Goal: Transaction & Acquisition: Purchase product/service

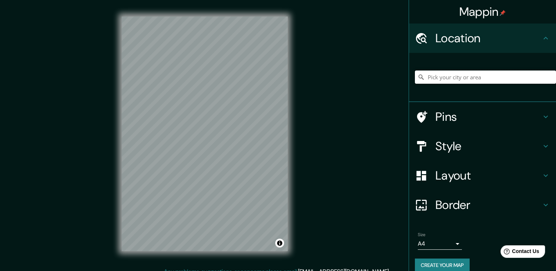
click at [428, 71] on input "Pick your city or area" at bounding box center [485, 77] width 141 height 13
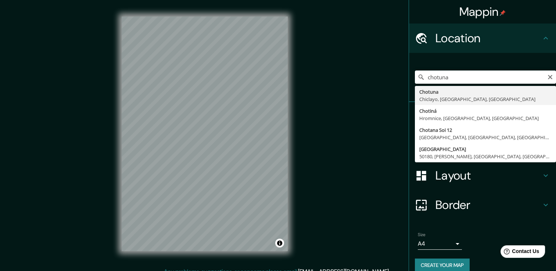
type input "Chotuna, Chiclayo, Lambayeque, Peru"
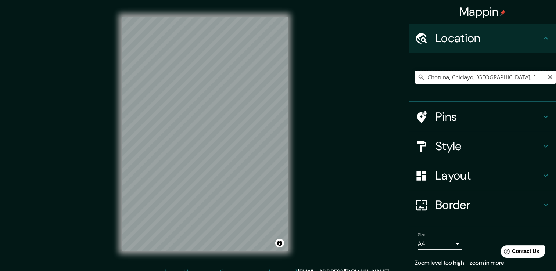
click at [532, 81] on input "Chotuna, Chiclayo, Lambayeque, Peru" at bounding box center [485, 77] width 141 height 13
drag, startPoint x: 532, startPoint y: 81, endPoint x: 425, endPoint y: 105, distance: 109.6
click at [425, 105] on ul "Location Chotuna, Chiclayo, Lambayeque, Peru Pins Style Layout Border Choose a …" at bounding box center [482, 160] width 147 height 272
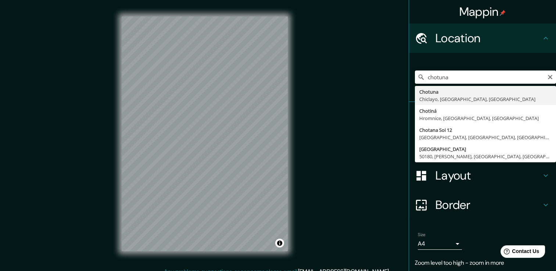
drag, startPoint x: 463, startPoint y: 75, endPoint x: 419, endPoint y: 75, distance: 44.1
click at [419, 75] on input "chotuna" at bounding box center [485, 77] width 141 height 13
type input "Chotuna, Chiclayo, Lambayeque, Peru"
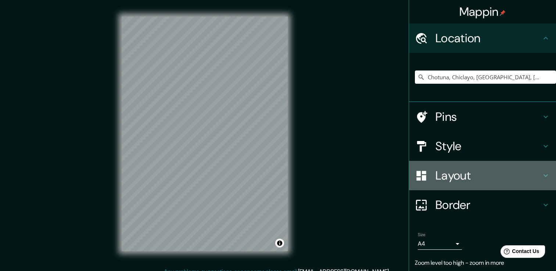
click at [452, 179] on h4 "Layout" at bounding box center [488, 175] width 106 height 15
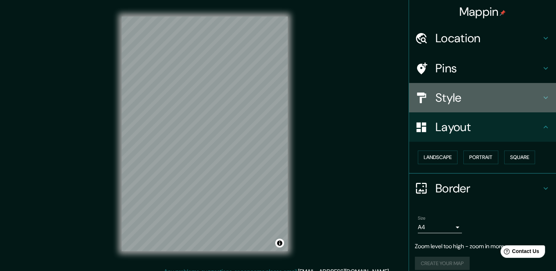
click at [450, 108] on div "Style" at bounding box center [482, 97] width 147 height 29
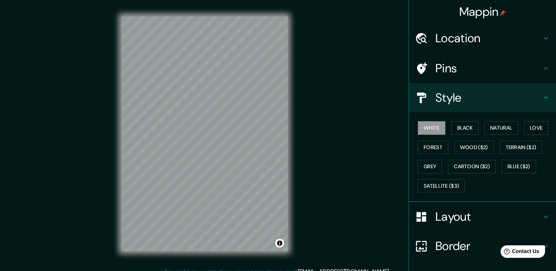
click at [457, 134] on div "White Black Natural Love Forest Wood ($2) Terrain ($2) Grey Cartoon ($2) Blue (…" at bounding box center [485, 156] width 141 height 77
click at [462, 127] on button "Black" at bounding box center [465, 128] width 28 height 14
click at [451, 129] on button "Black" at bounding box center [465, 128] width 28 height 14
click at [434, 125] on button "White" at bounding box center [432, 128] width 28 height 14
click at [459, 127] on button "Black" at bounding box center [465, 128] width 28 height 14
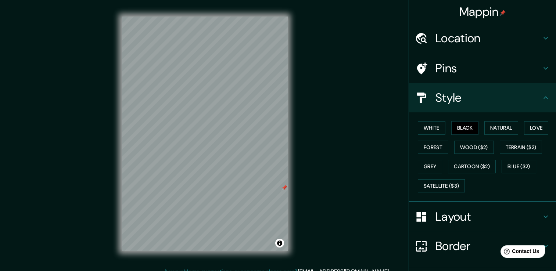
click at [498, 39] on h4 "Location" at bounding box center [488, 38] width 106 height 15
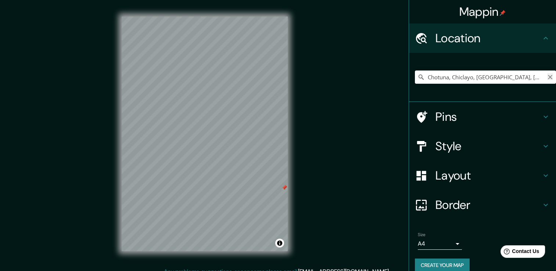
click at [547, 75] on icon "Clear" at bounding box center [550, 77] width 6 height 6
click at [526, 75] on input "Pick your city or area" at bounding box center [485, 77] width 141 height 13
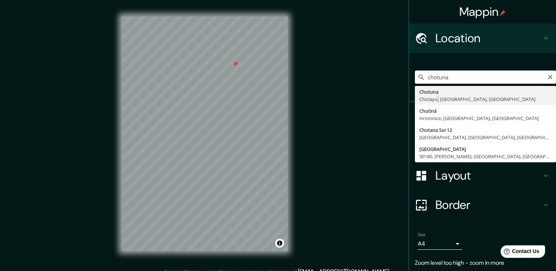
type input "Chotuna, Chiclayo, Lambayeque, Peru"
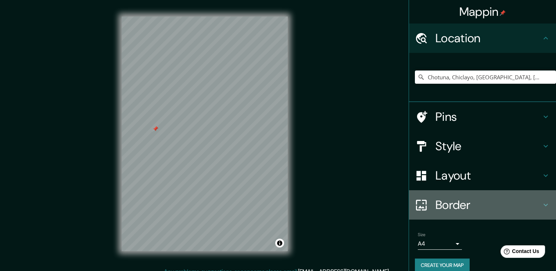
click at [453, 204] on h4 "Border" at bounding box center [488, 205] width 106 height 15
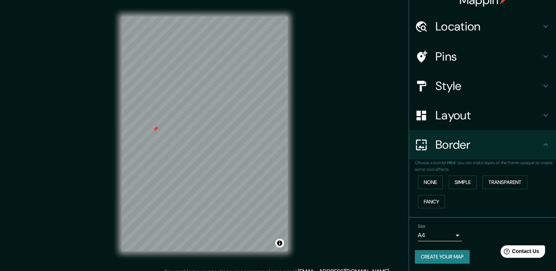
scroll to position [12, 0]
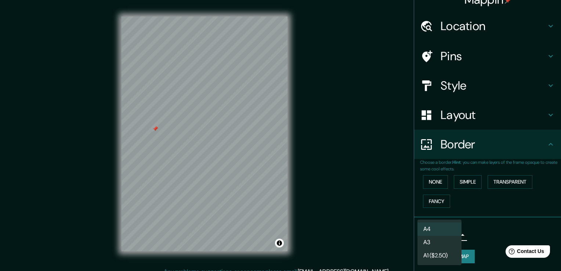
click at [442, 235] on body "Mappin Location Chotuna, Chiclayo, Lambayeque, Peru Pins Style Layout Border Ch…" at bounding box center [280, 135] width 561 height 271
click at [443, 242] on li "A3" at bounding box center [440, 242] width 44 height 13
type input "a4"
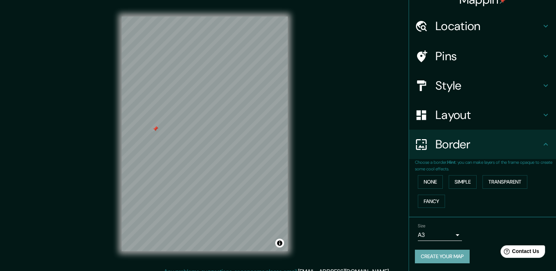
click at [440, 251] on button "Create your map" at bounding box center [442, 257] width 55 height 14
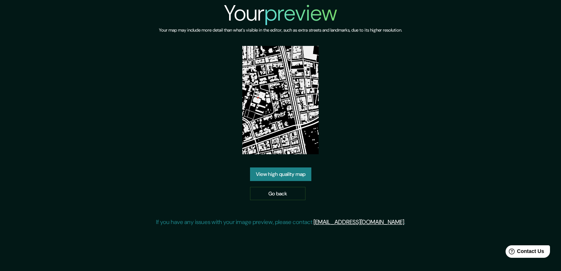
drag, startPoint x: 493, startPoint y: 16, endPoint x: 271, endPoint y: 171, distance: 270.4
click at [271, 171] on link "View high quality map" at bounding box center [280, 175] width 61 height 14
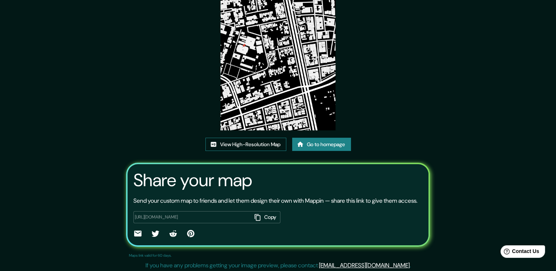
scroll to position [73, 0]
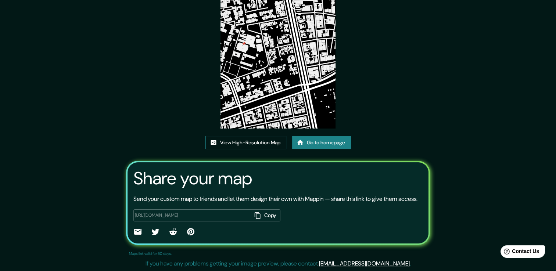
click at [266, 136] on link "View High-Resolution Map" at bounding box center [245, 143] width 81 height 14
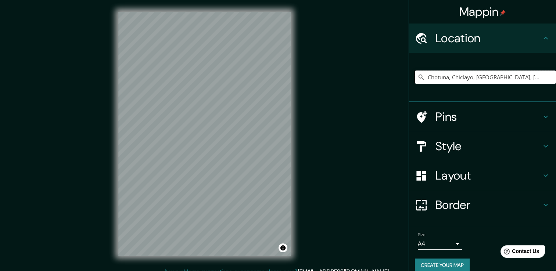
drag, startPoint x: 523, startPoint y: 80, endPoint x: 395, endPoint y: 82, distance: 127.9
click at [395, 82] on div "Mappin Location Chotuna, Chiclayo, Lambayeque, Peru Pins Style Layout Border Ch…" at bounding box center [278, 139] width 556 height 279
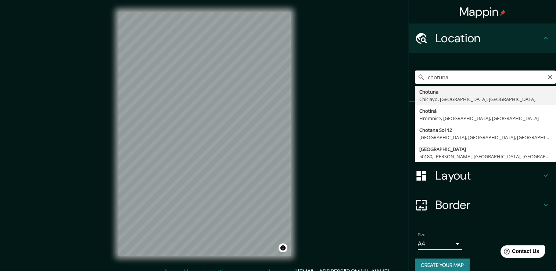
type input "Chotuna, Chiclayo, Lambayeque, Peru"
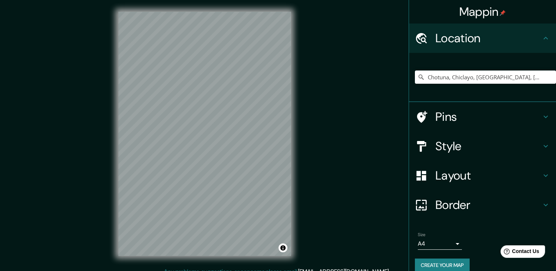
click at [469, 146] on h4 "Style" at bounding box center [488, 146] width 106 height 15
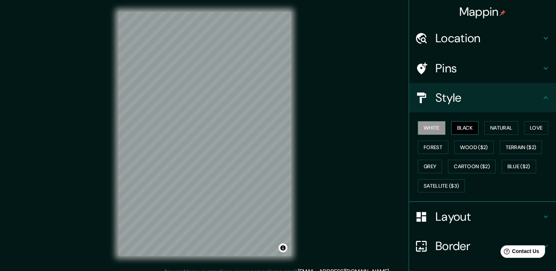
click at [464, 123] on button "Black" at bounding box center [465, 128] width 28 height 14
click at [171, 93] on div at bounding box center [173, 93] width 6 height 6
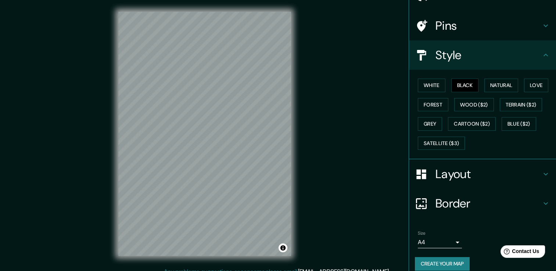
scroll to position [50, 0]
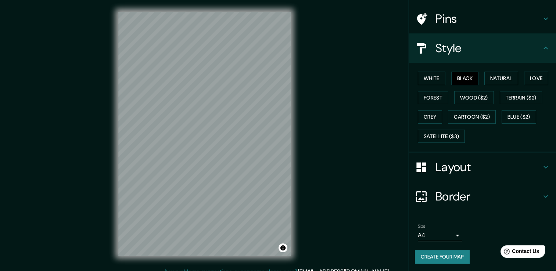
click at [454, 231] on body "Mappin Location Chotuna, Chiclayo, Lambayeque, Peru Pins Style White Black Natu…" at bounding box center [278, 135] width 556 height 271
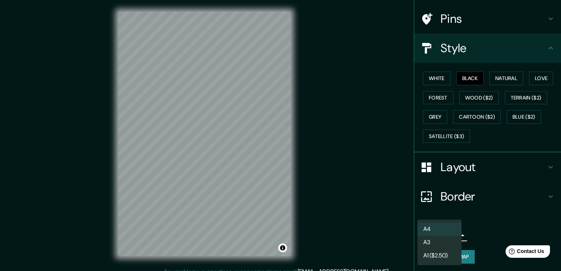
click at [442, 242] on li "A3" at bounding box center [440, 242] width 44 height 13
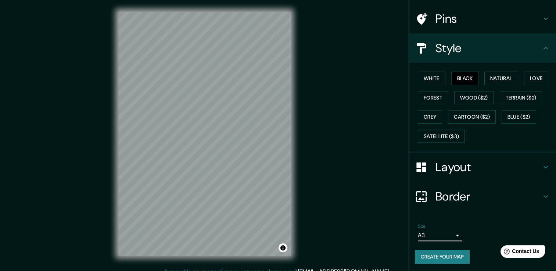
click at [443, 253] on button "Create your map" at bounding box center [442, 257] width 55 height 14
